Goal: Obtain resource: Download file/media

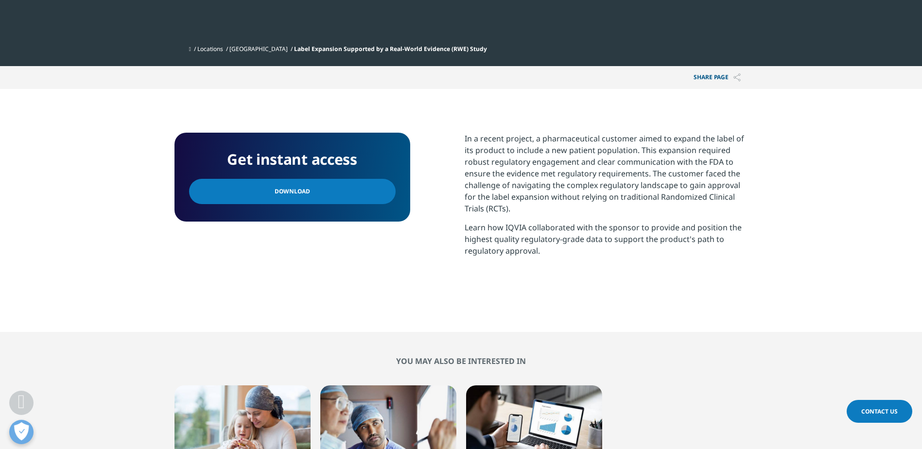
scroll to position [340, 0]
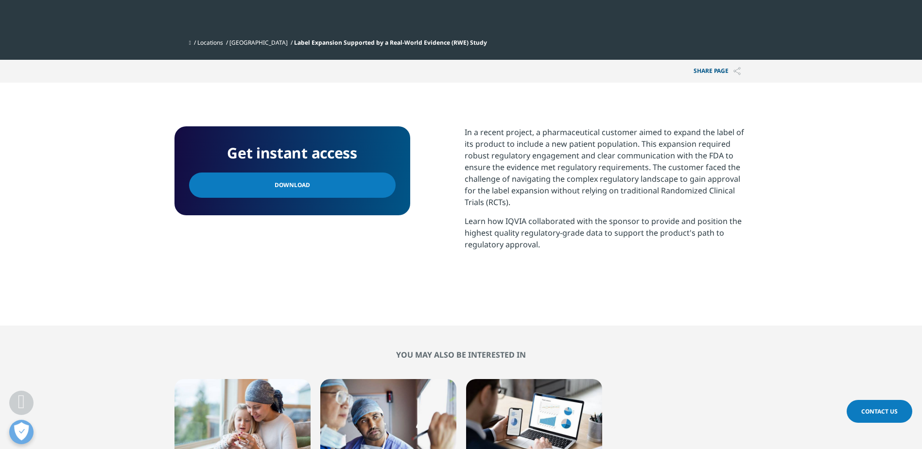
click at [284, 188] on span "Download" at bounding box center [291, 185] width 35 height 11
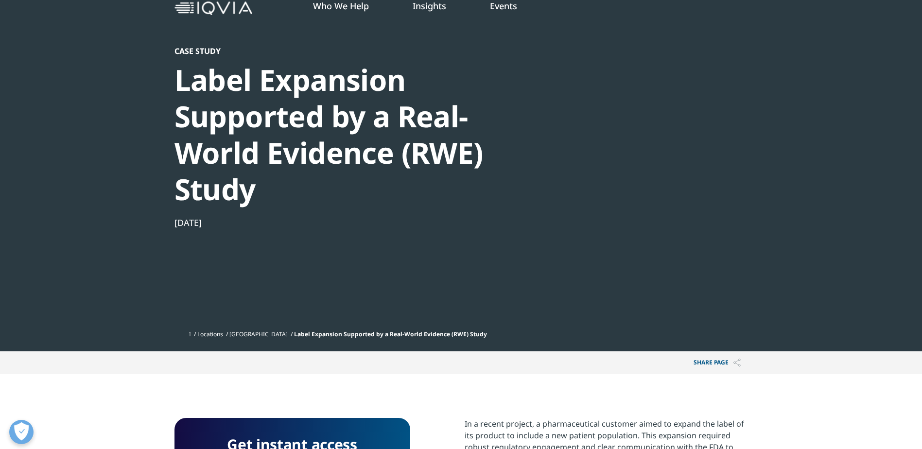
scroll to position [0, 0]
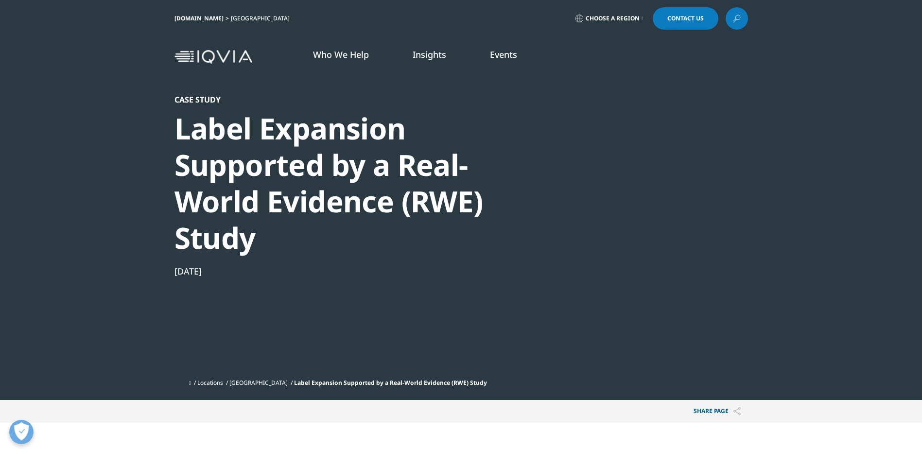
click at [274, 165] on link "DISCOVER INSIGHTS" at bounding box center [328, 166] width 191 height 8
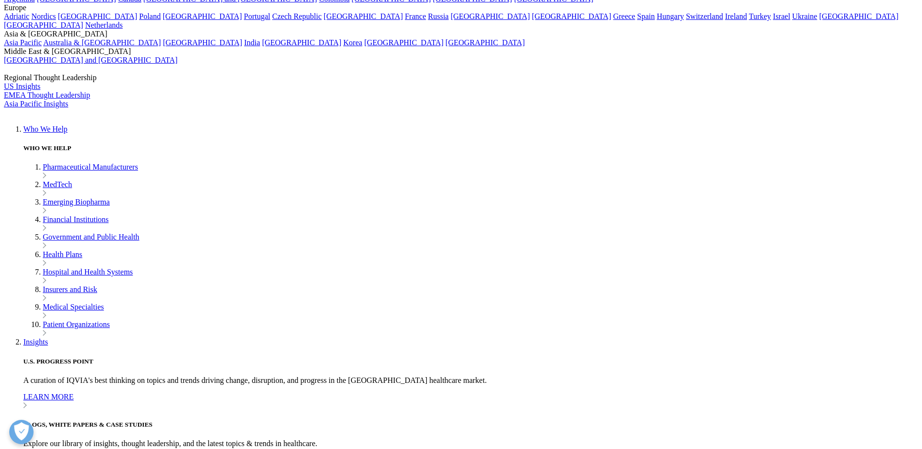
scroll to position [146, 0]
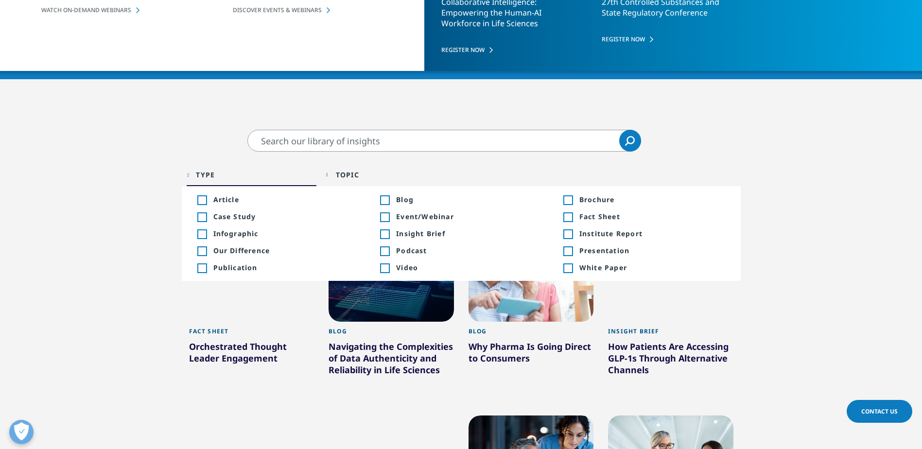
click at [205, 219] on div "Toggle" at bounding box center [201, 217] width 9 height 9
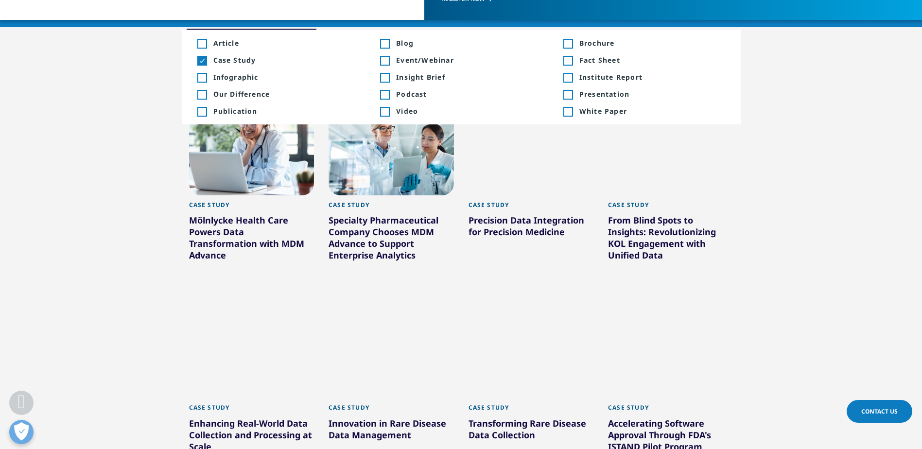
scroll to position [291, 0]
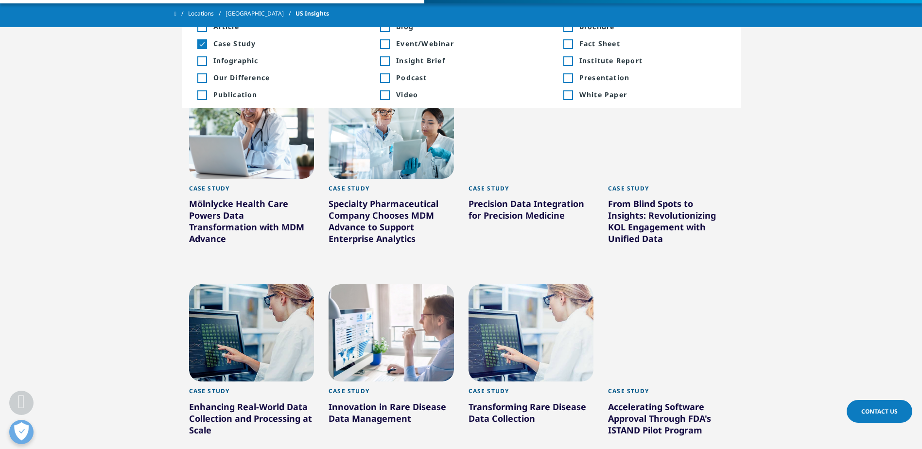
click at [129, 270] on section "Clear Search Loading Type Loading Clear Or/And Operator Toggle Article +58 Togg…" at bounding box center [461, 357] width 922 height 801
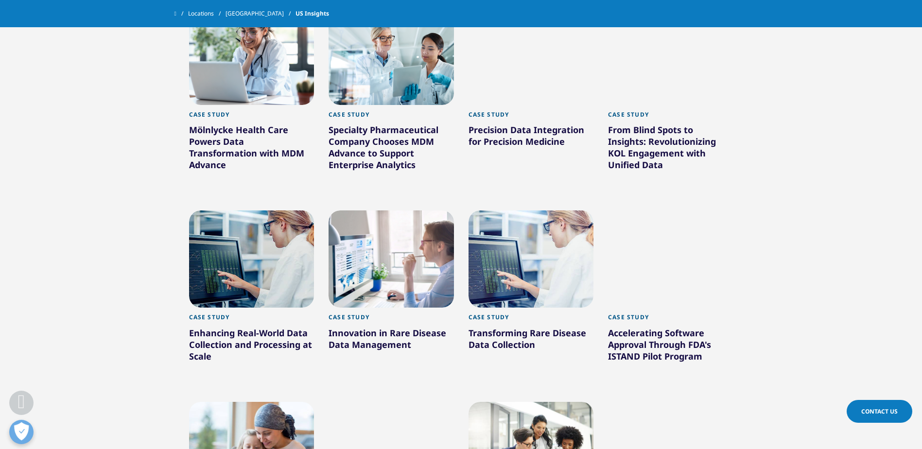
scroll to position [389, 0]
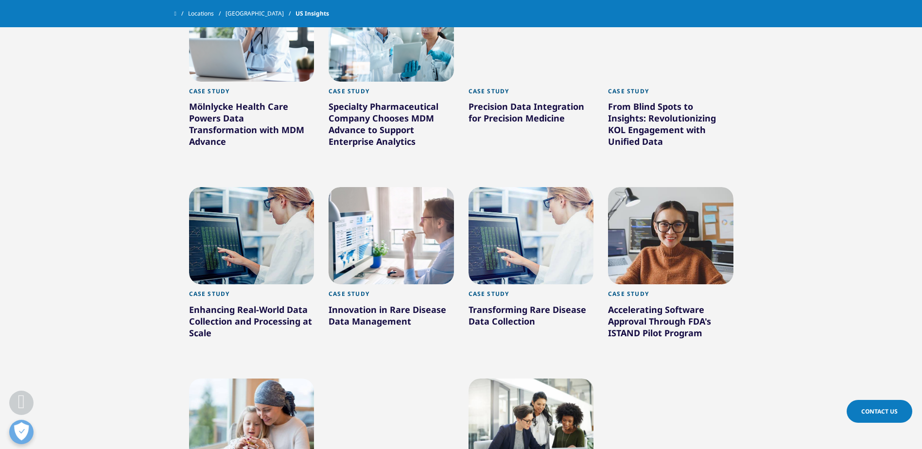
click at [215, 310] on div "Enhancing Real-World Data Collection and Processing at Scale" at bounding box center [251, 323] width 125 height 39
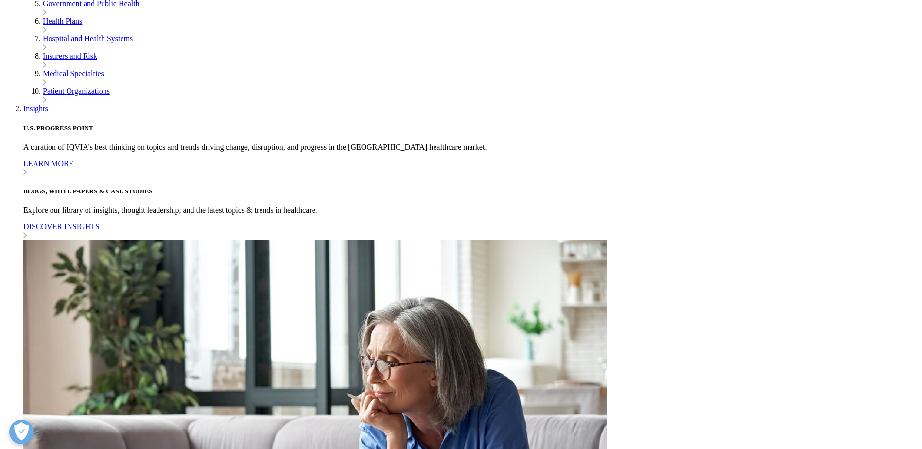
scroll to position [632, 0]
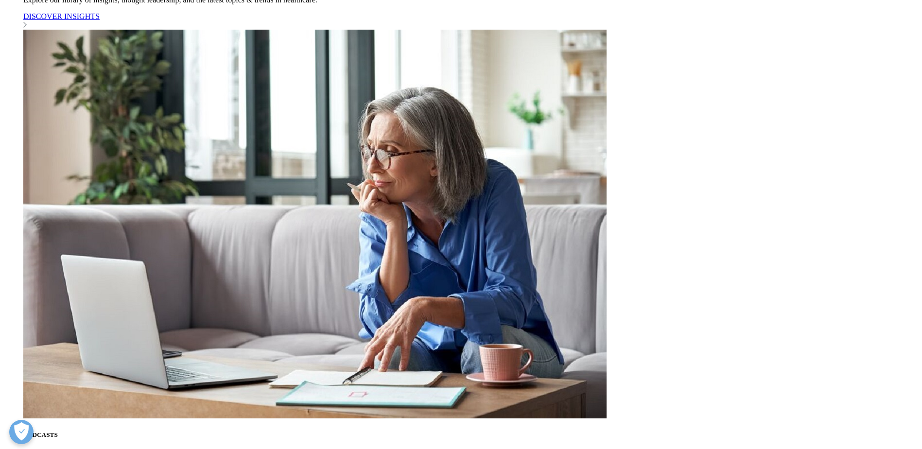
scroll to position [826, 0]
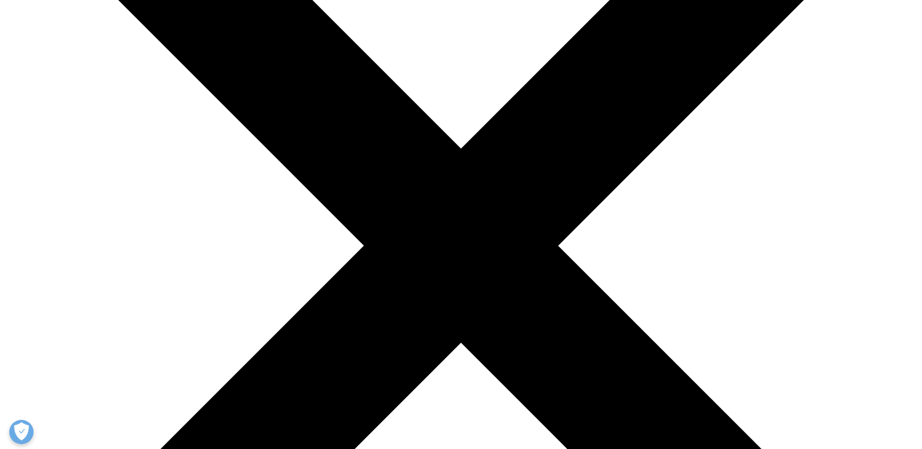
scroll to position [291, 0]
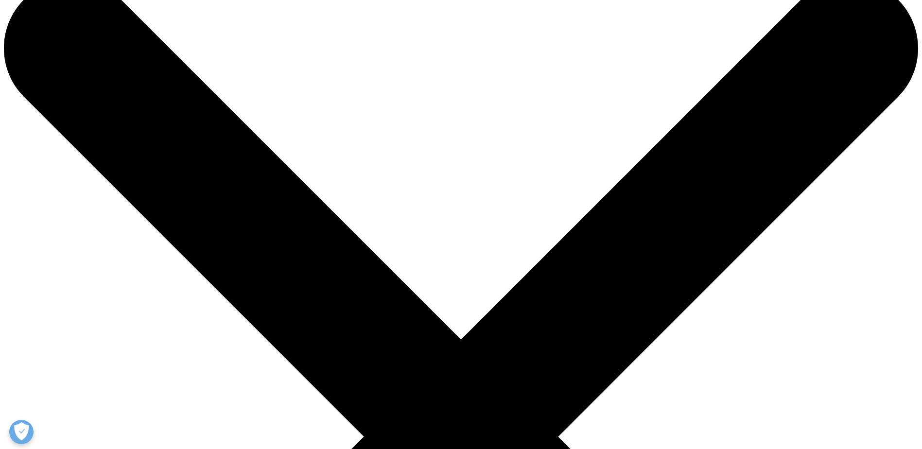
scroll to position [0, 0]
